Goal: Download file/media

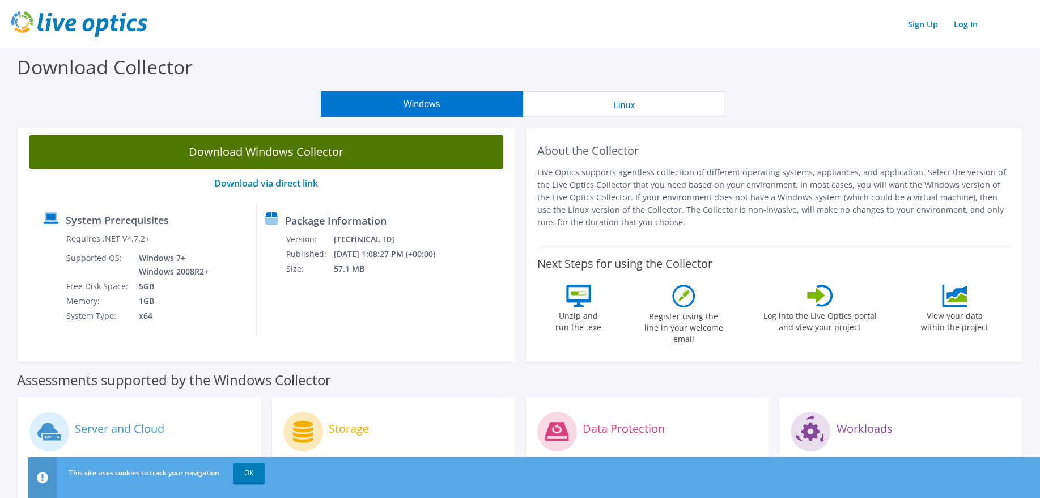
click at [277, 151] on link "Download Windows Collector" at bounding box center [266, 152] width 474 height 34
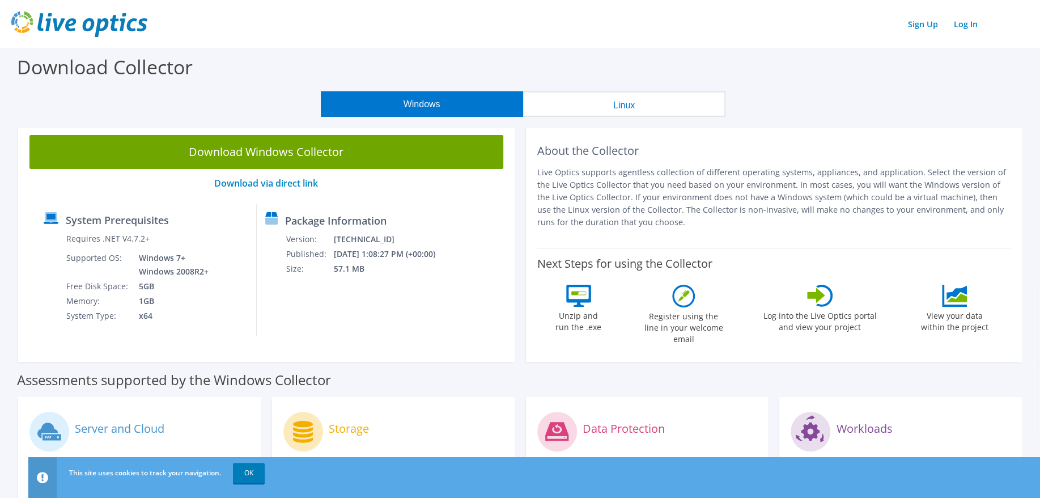
click at [794, 52] on div "Download Collector" at bounding box center [520, 69] width 1029 height 43
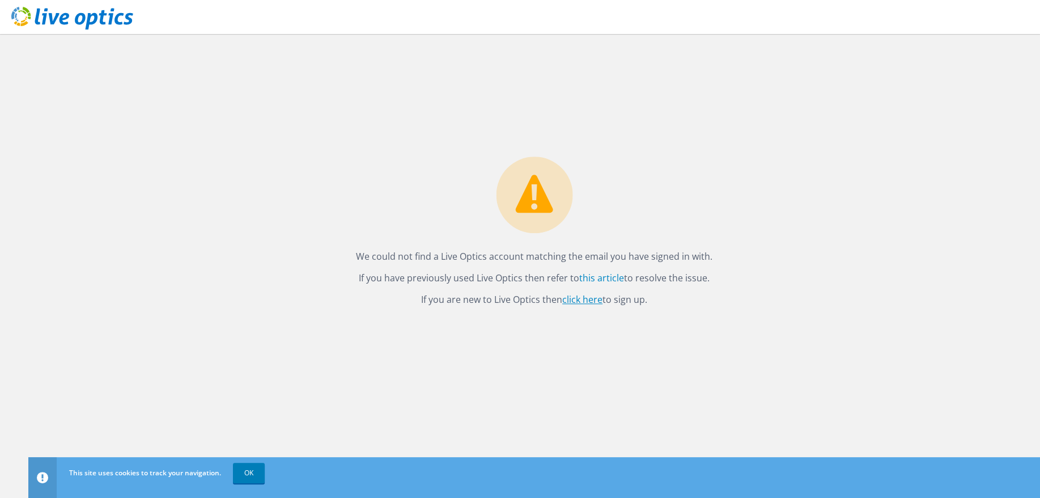
click at [576, 295] on link "click here" at bounding box center [582, 299] width 40 height 12
click at [413, 249] on p "We could not find a Live Optics account matching the email you have signed in w…" at bounding box center [534, 256] width 357 height 16
click at [580, 298] on link "click here" at bounding box center [582, 299] width 40 height 12
